Goal: Task Accomplishment & Management: Manage account settings

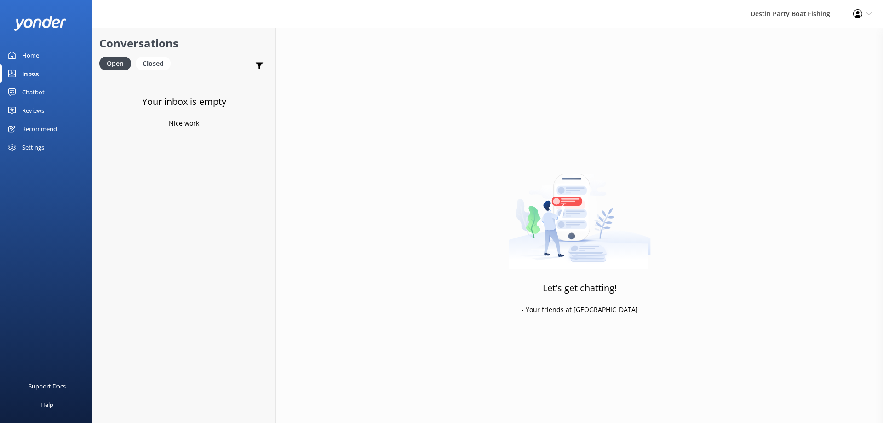
click at [34, 108] on div "Reviews" at bounding box center [33, 110] width 22 height 18
